Goal: Transaction & Acquisition: Purchase product/service

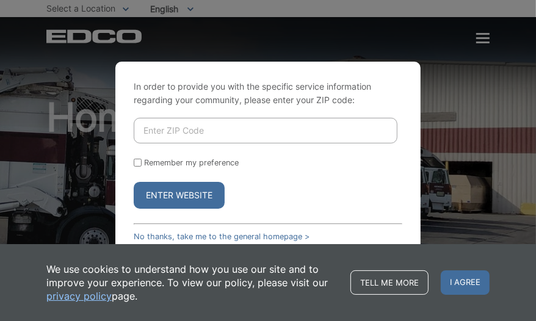
click at [175, 123] on input "Enter ZIP Code" at bounding box center [265, 131] width 263 height 26
type input "92028"
click at [167, 192] on button "Enter Website" at bounding box center [179, 195] width 91 height 27
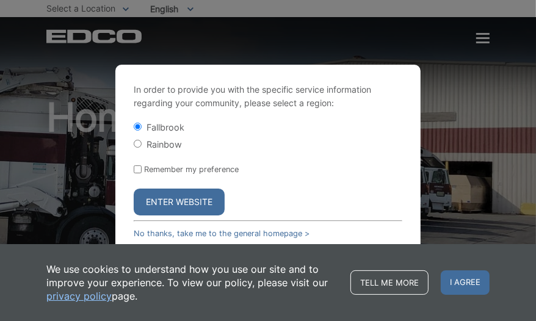
click at [169, 207] on button "Enter Website" at bounding box center [179, 201] width 91 height 27
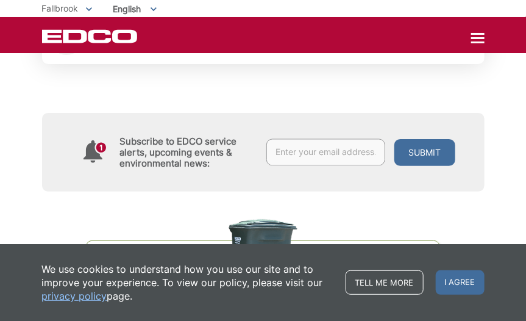
scroll to position [284, 0]
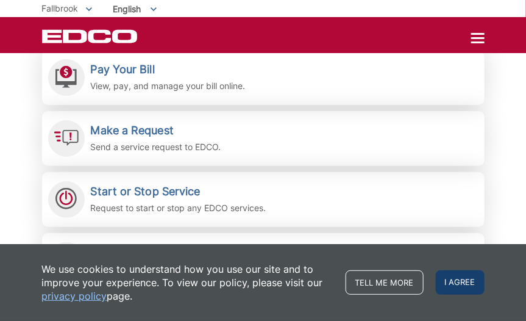
click at [459, 280] on span "I agree" at bounding box center [460, 282] width 49 height 24
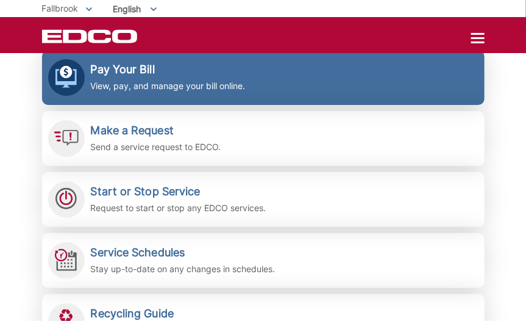
click at [152, 73] on h2 "Pay Your Bill" at bounding box center [168, 69] width 155 height 13
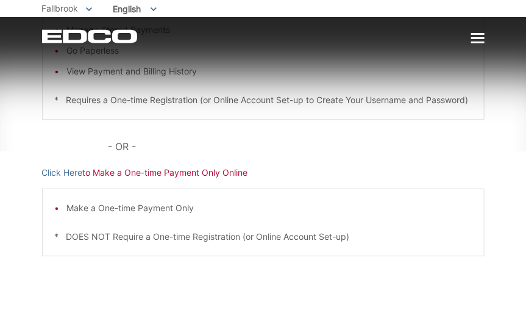
scroll to position [354, 0]
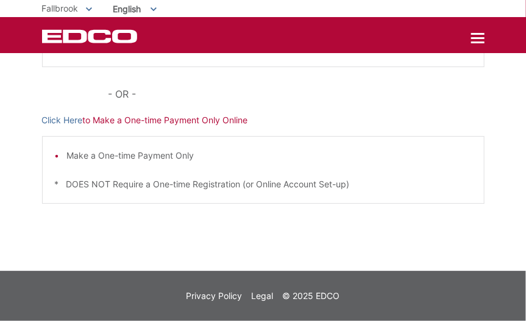
click at [88, 157] on li "Make a One-time Payment Only" at bounding box center [269, 155] width 405 height 13
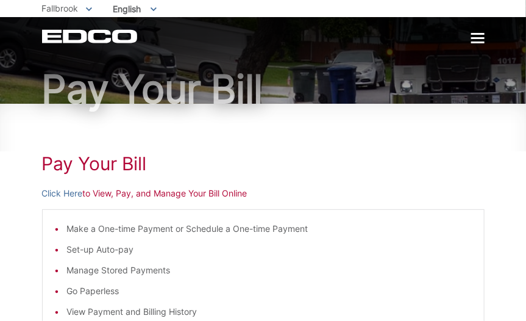
scroll to position [284, 0]
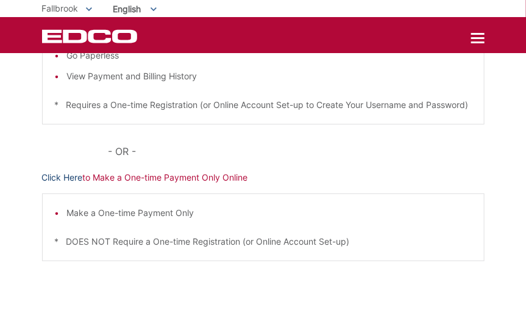
click at [65, 184] on link "Click Here" at bounding box center [62, 177] width 41 height 13
